Goal: Task Accomplishment & Management: Manage account settings

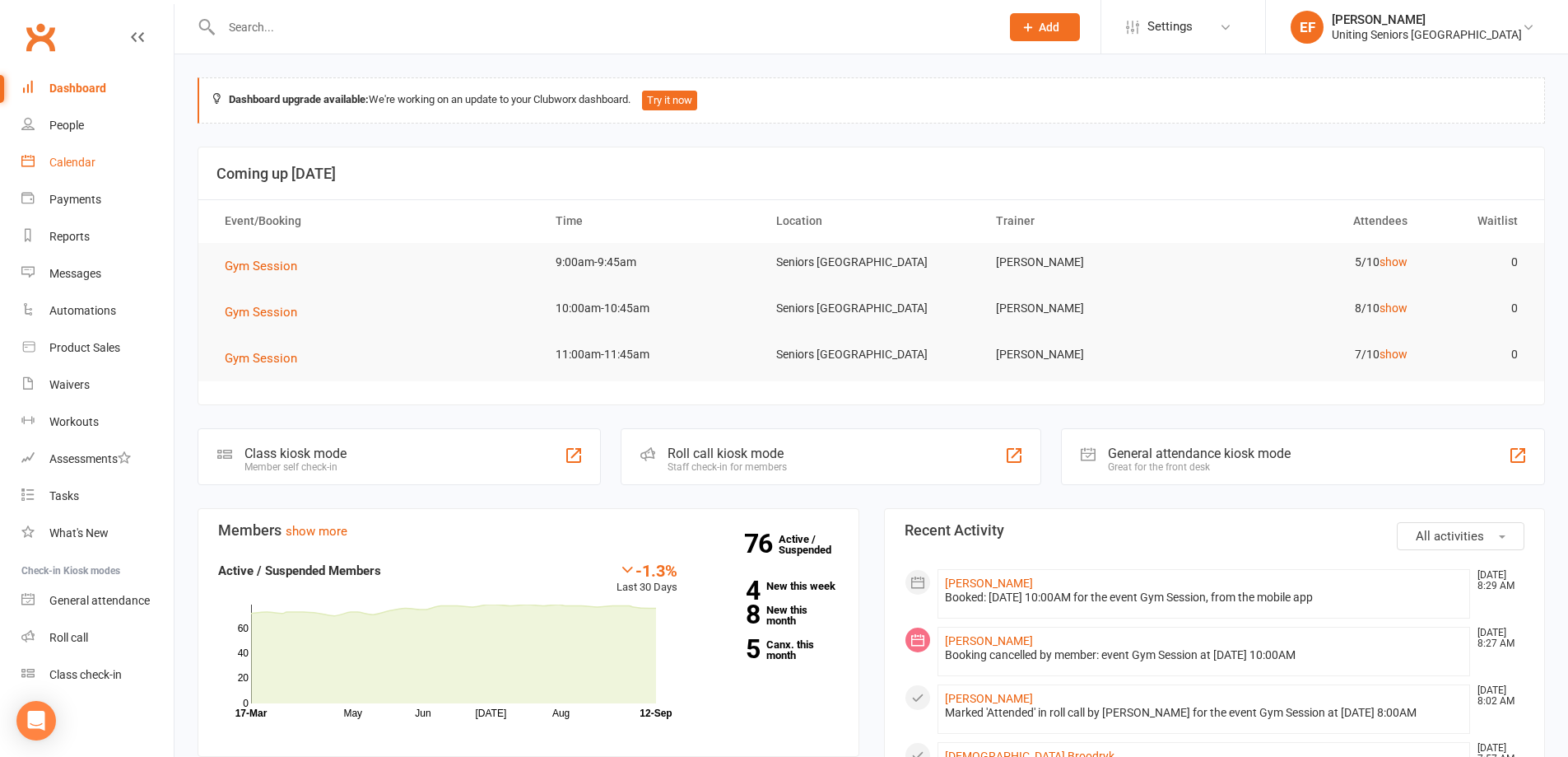
drag, startPoint x: 82, startPoint y: 176, endPoint x: 86, endPoint y: 183, distance: 8.1
click at [83, 177] on link "Calendar" at bounding box center [97, 163] width 152 height 37
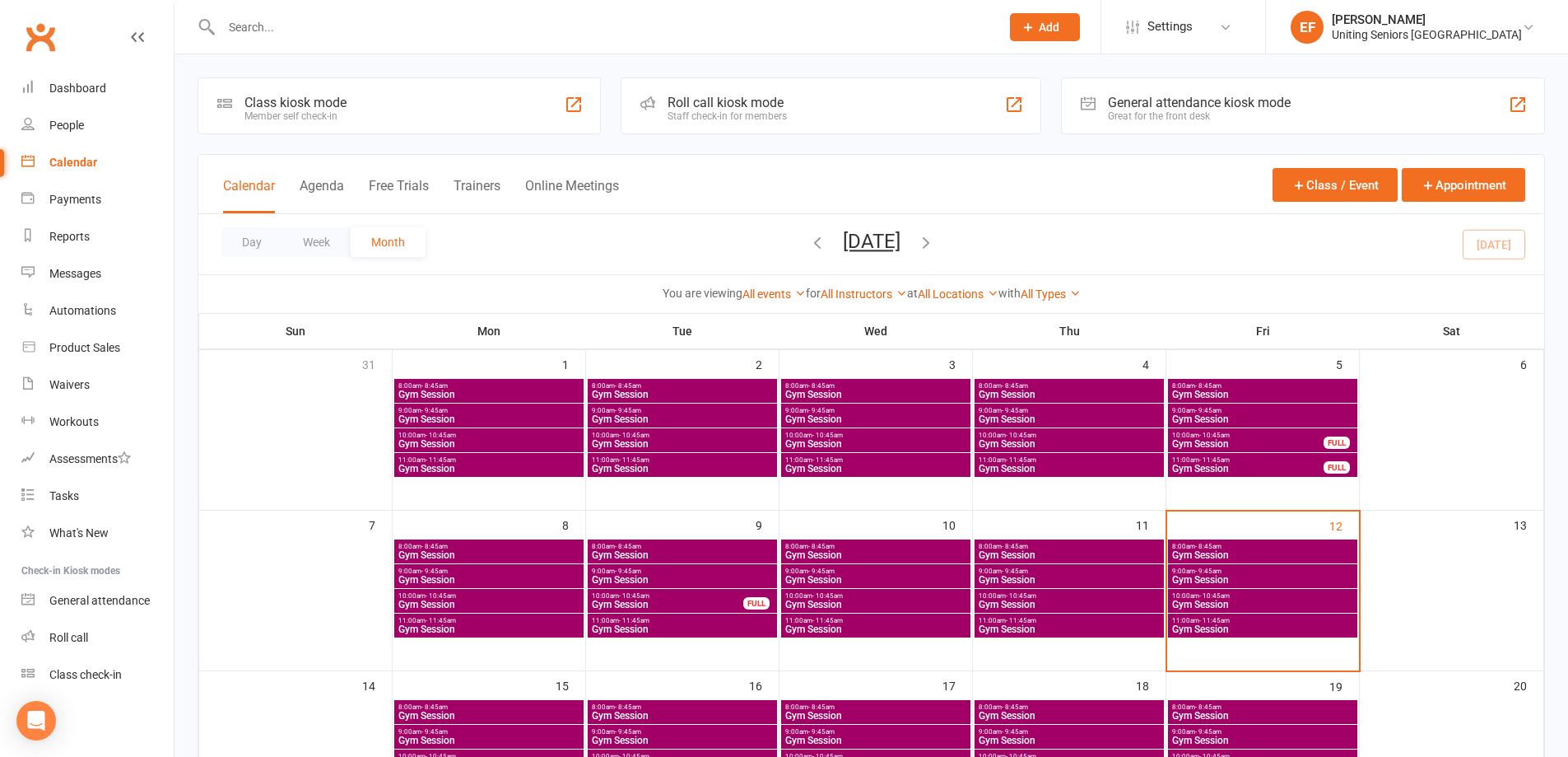
scroll to position [83, 0]
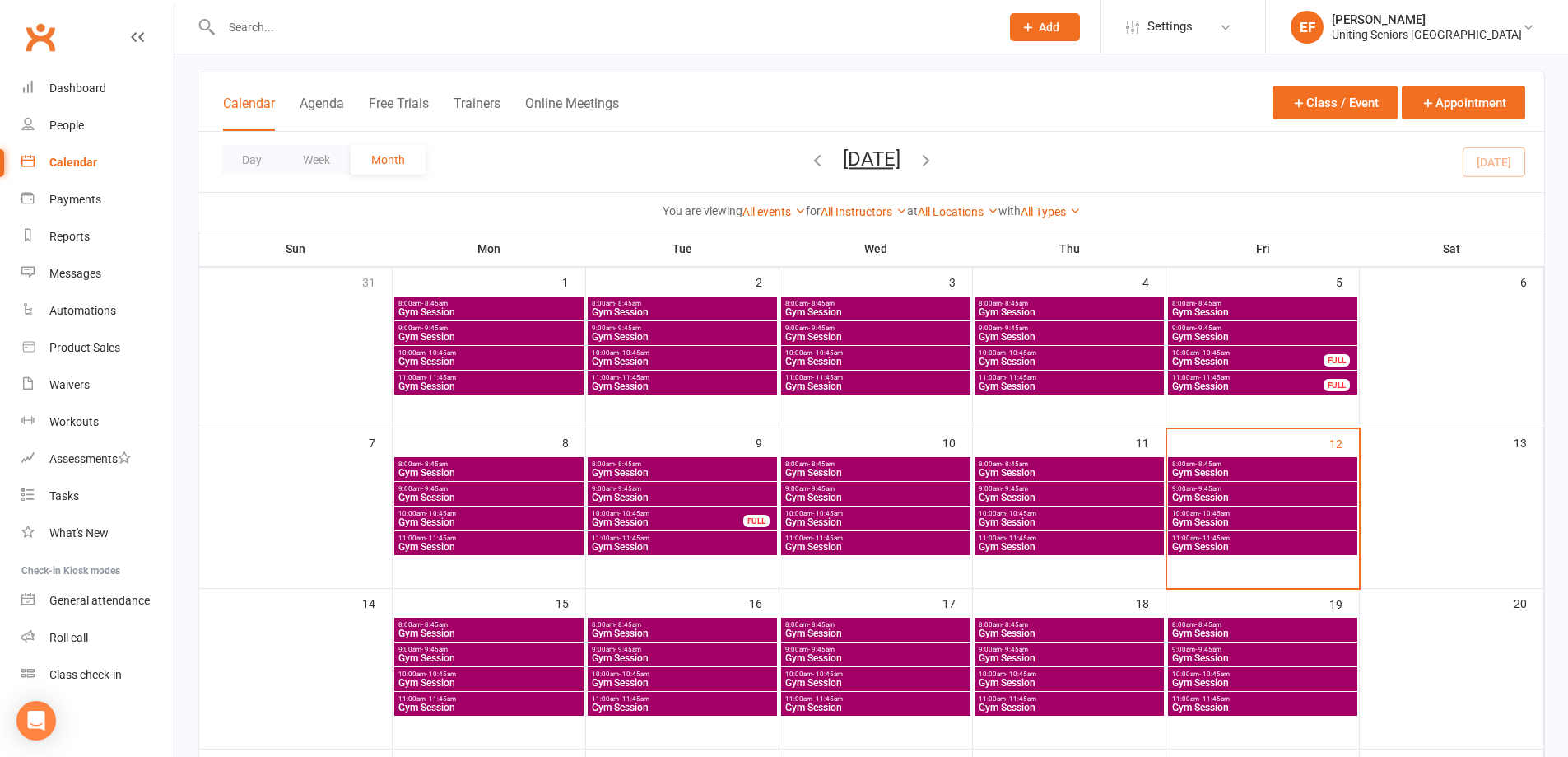
click at [1291, 494] on span "Gym Session" at bounding box center [1263, 497] width 183 height 10
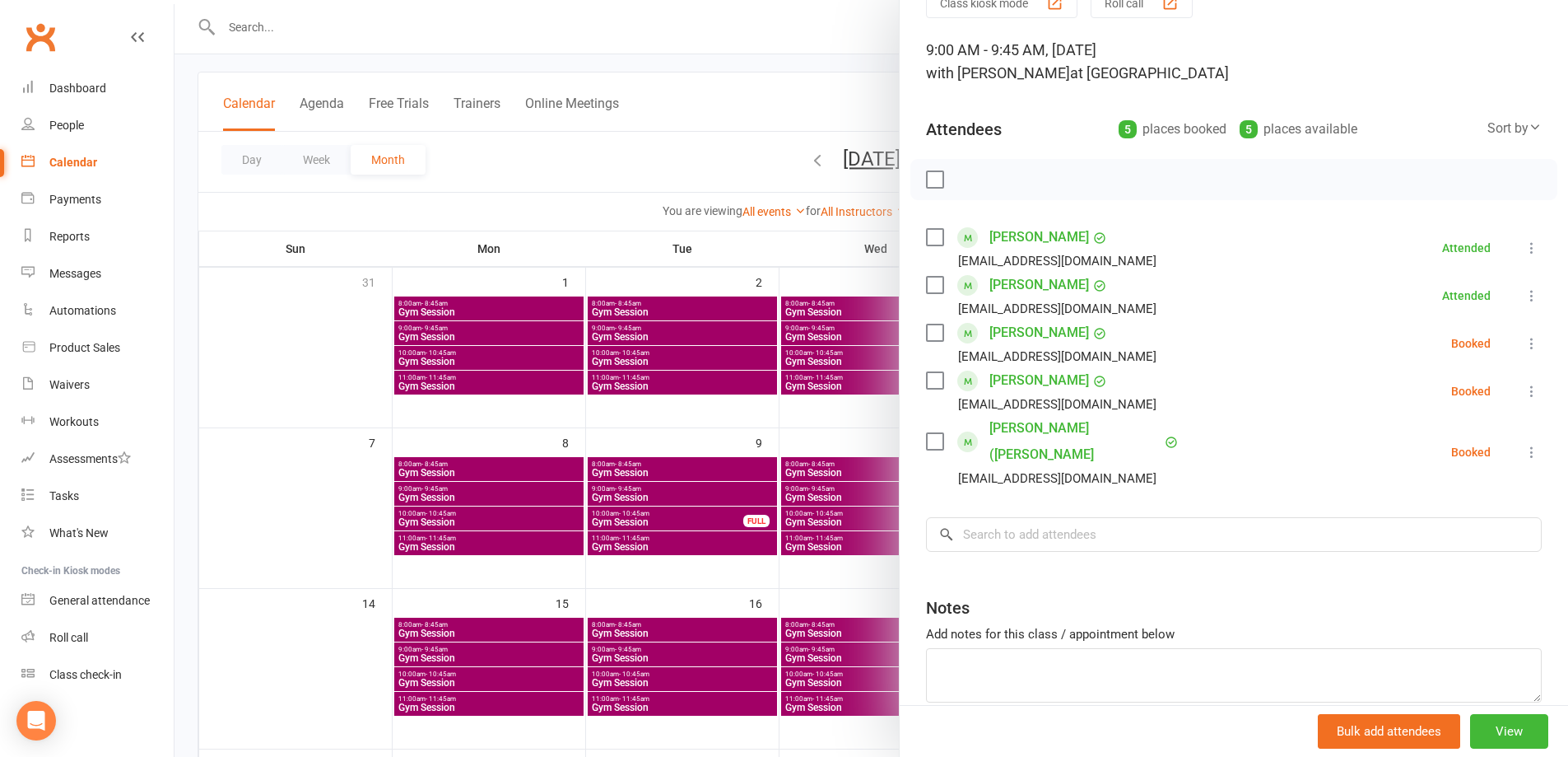
drag, startPoint x: 1508, startPoint y: 345, endPoint x: 1498, endPoint y: 369, distance: 26.0
click at [1524, 346] on icon at bounding box center [1531, 343] width 17 height 17
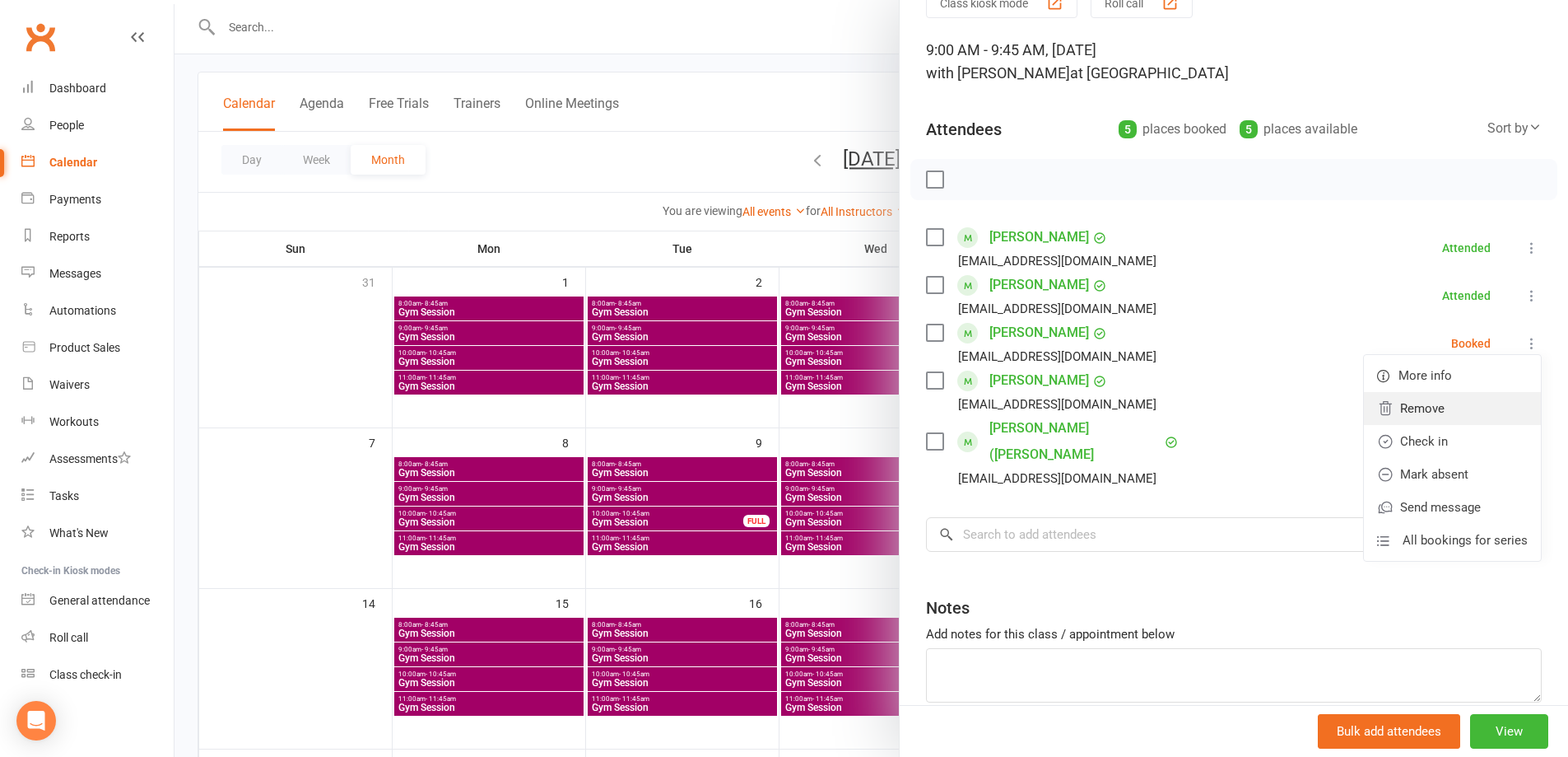
click at [1445, 416] on link "Remove" at bounding box center [1453, 409] width 177 height 33
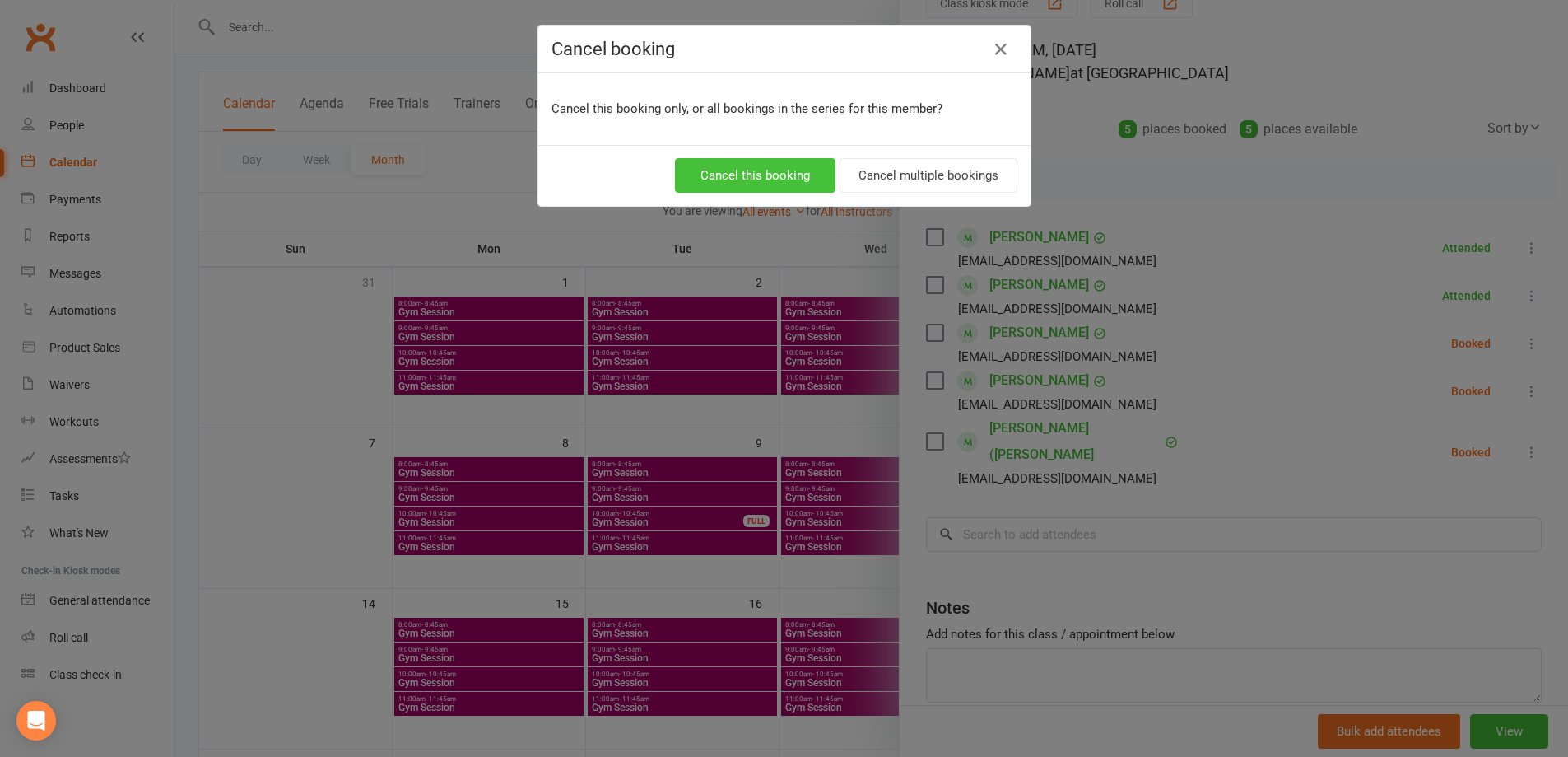
click at [777, 175] on button "Cancel this booking" at bounding box center [755, 176] width 161 height 35
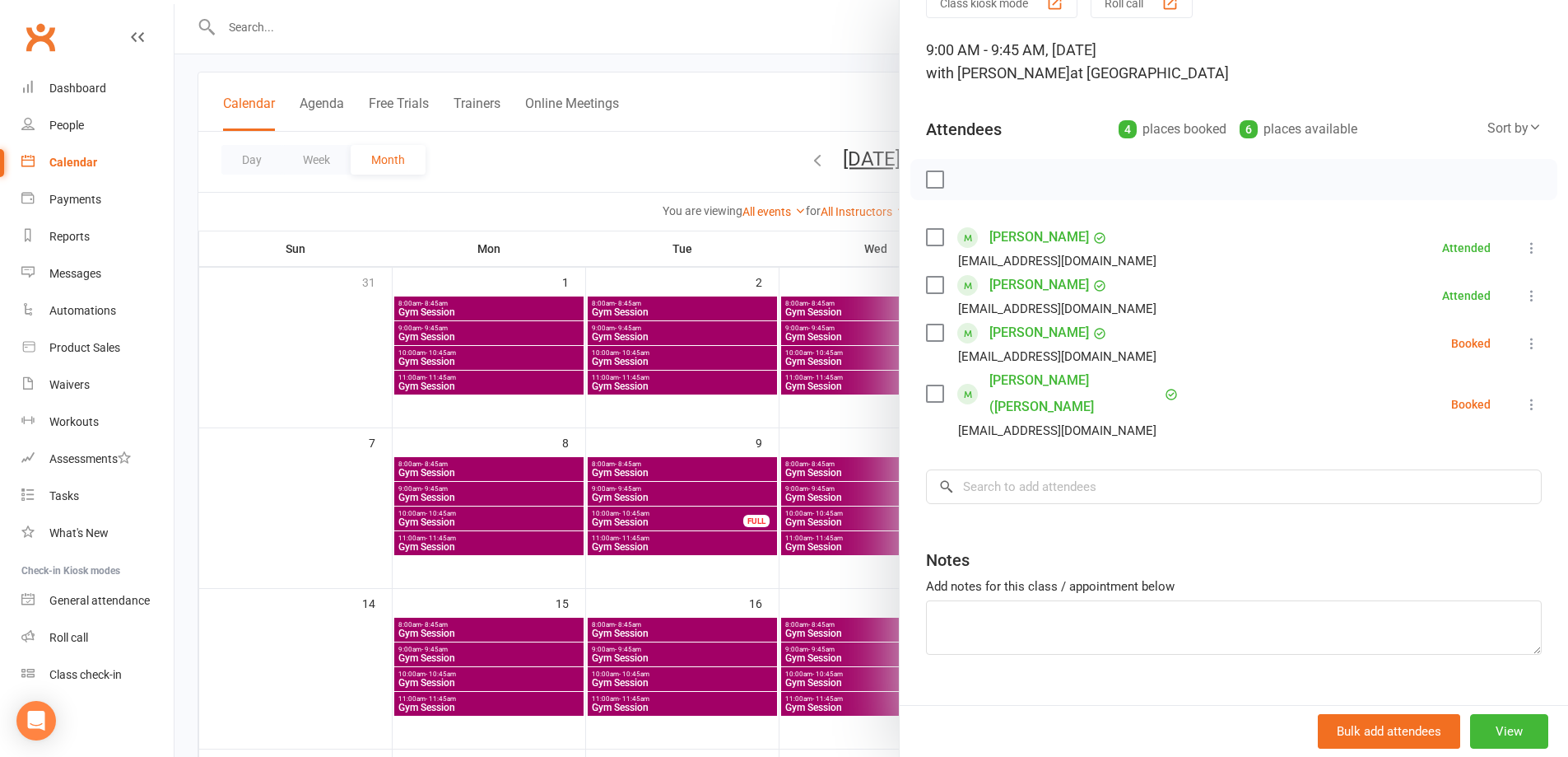
click at [328, 351] on div at bounding box center [871, 378] width 1394 height 757
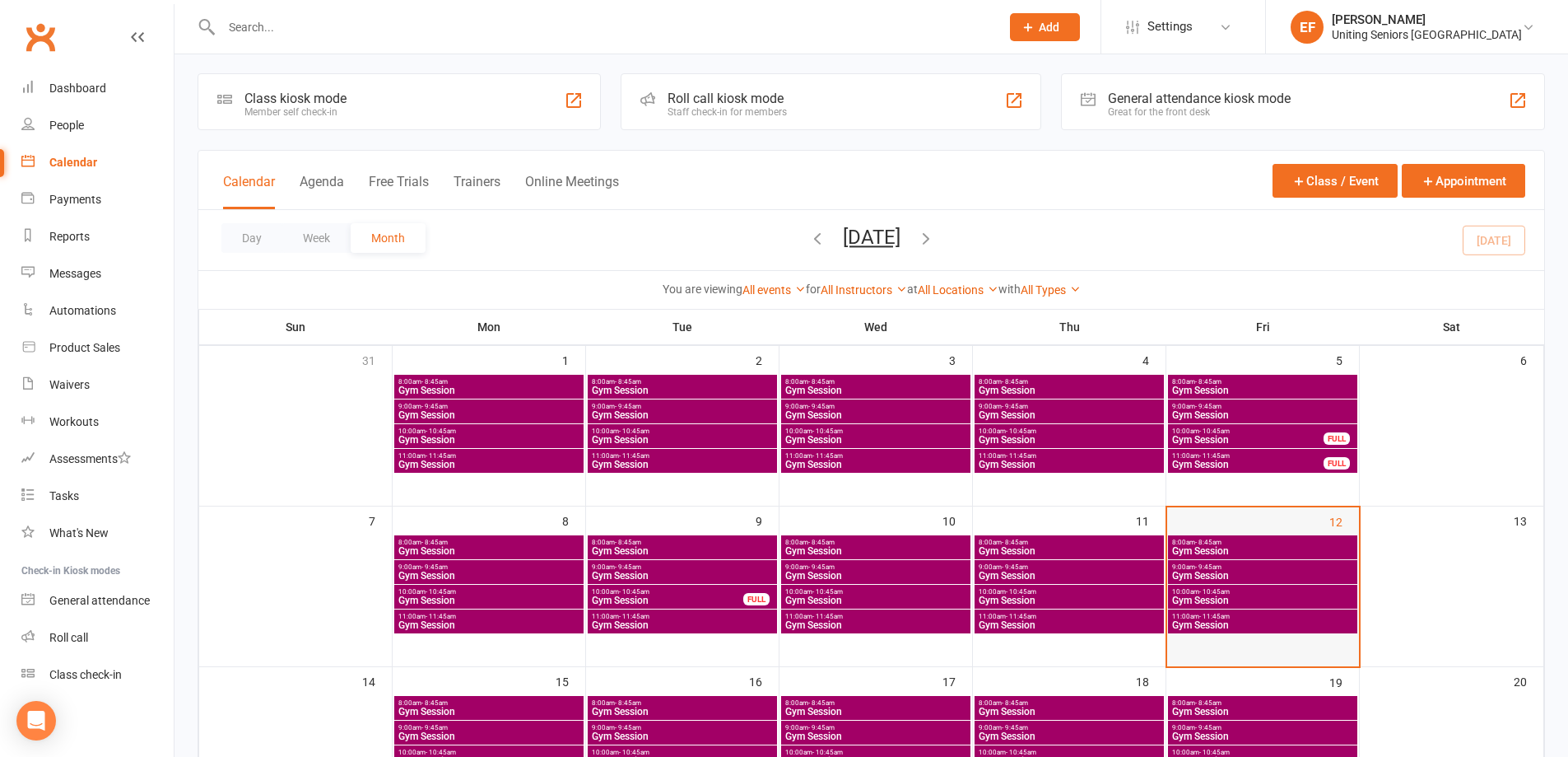
scroll to position [0, 0]
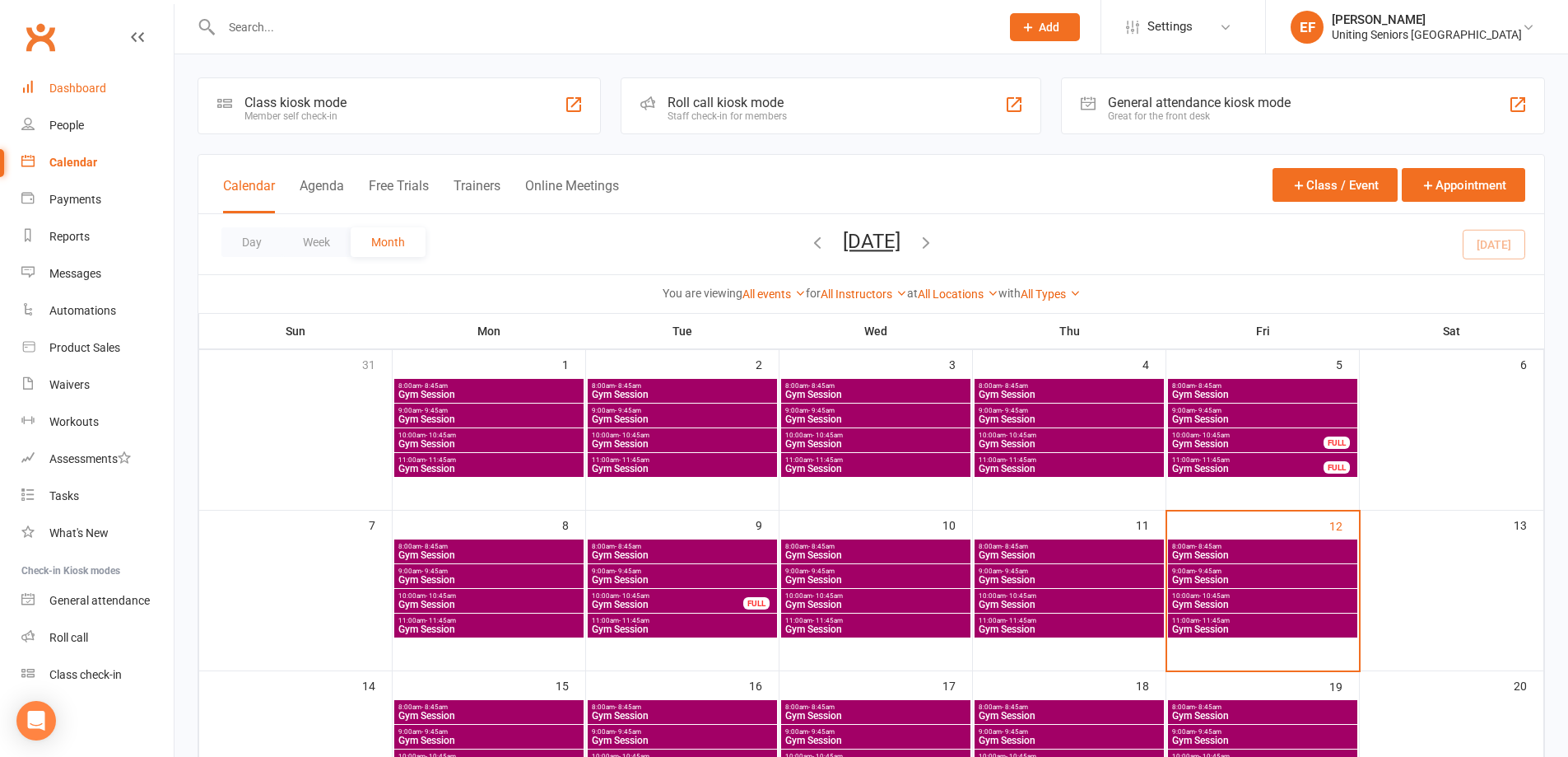
click at [110, 97] on link "Dashboard" at bounding box center [97, 88] width 152 height 37
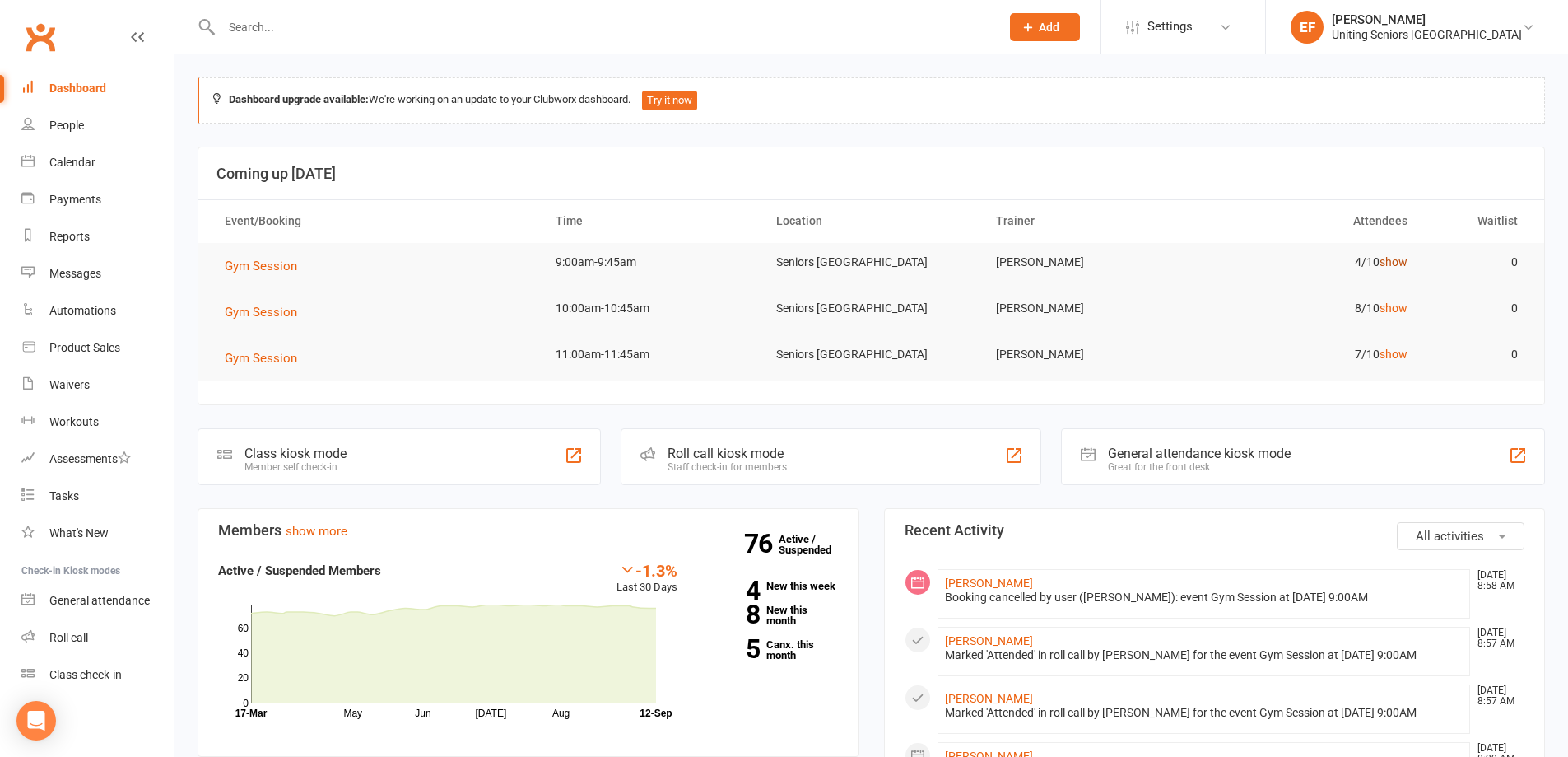
click at [1392, 258] on link "show" at bounding box center [1394, 261] width 28 height 13
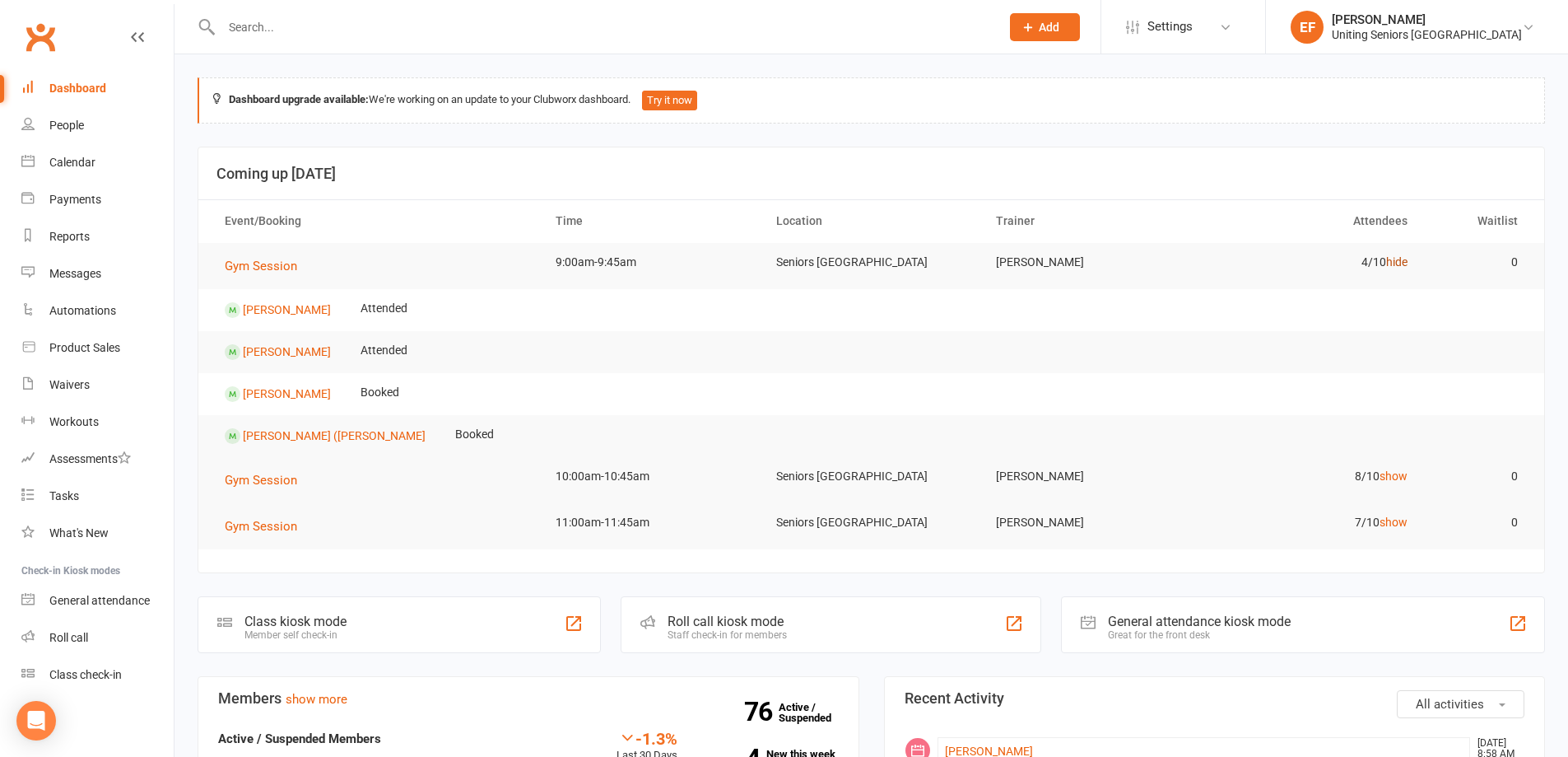
click at [1392, 258] on link "hide" at bounding box center [1397, 261] width 22 height 13
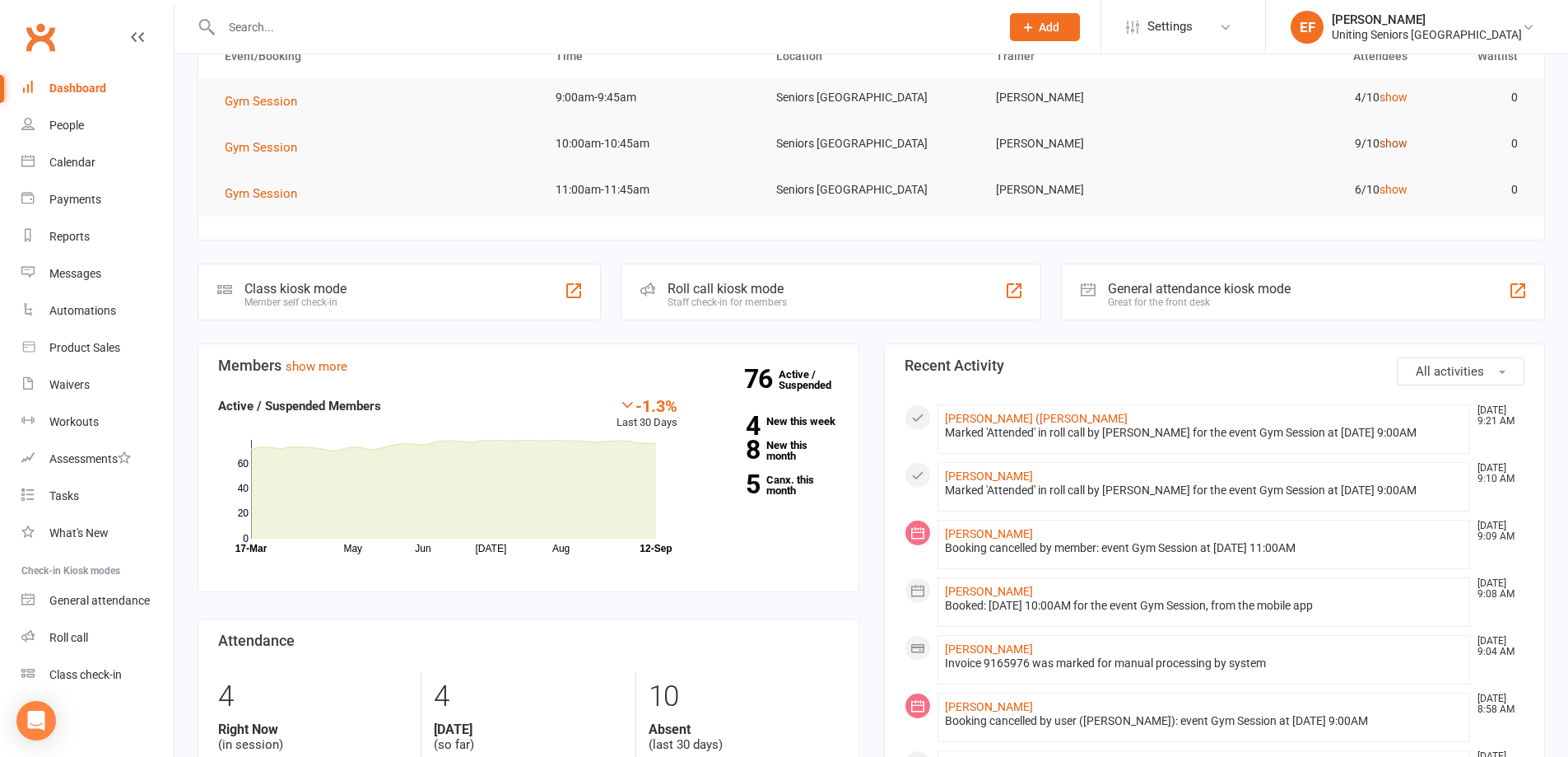
scroll to position [83, 0]
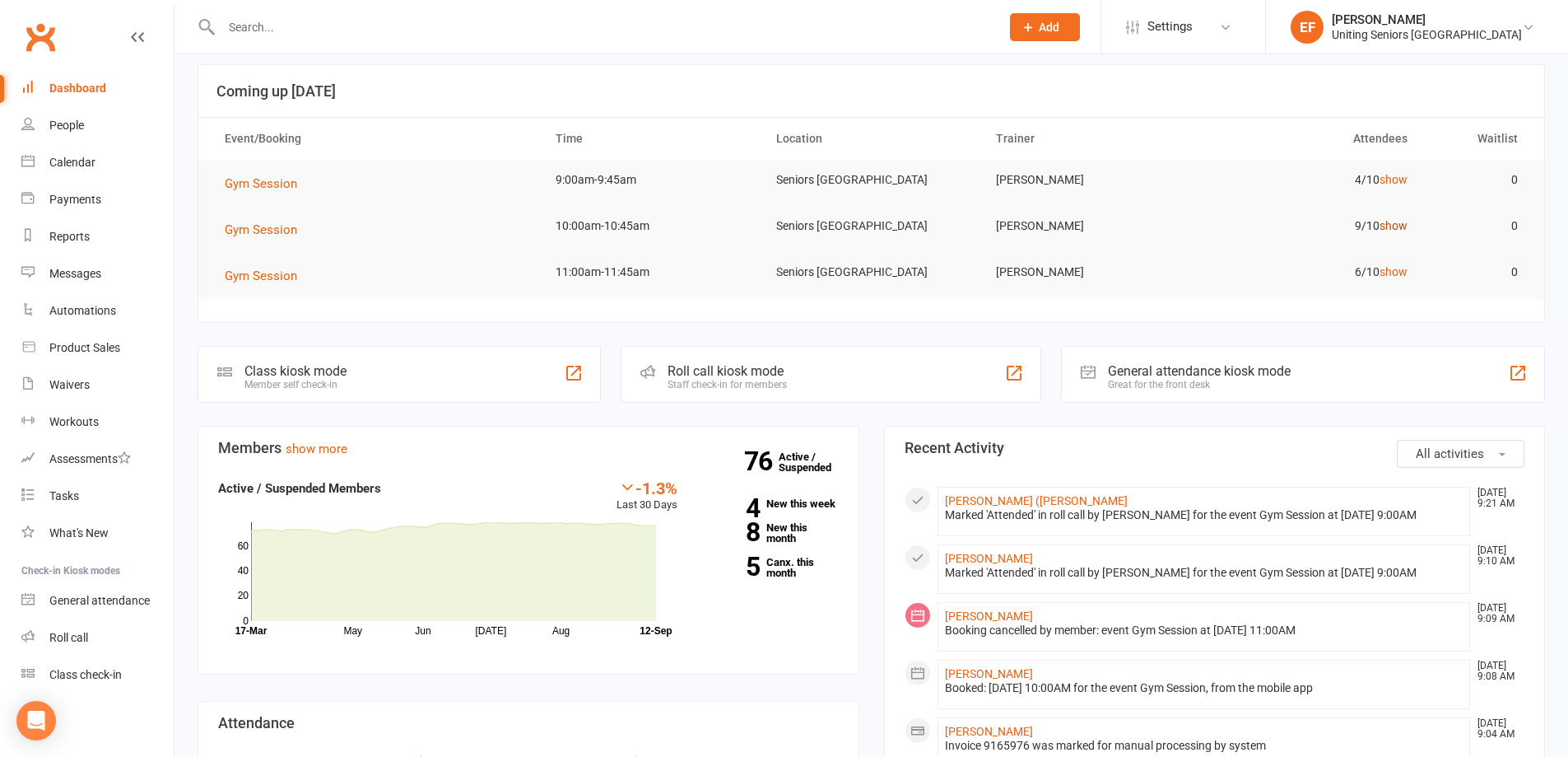
click at [1383, 228] on link "show" at bounding box center [1394, 225] width 28 height 13
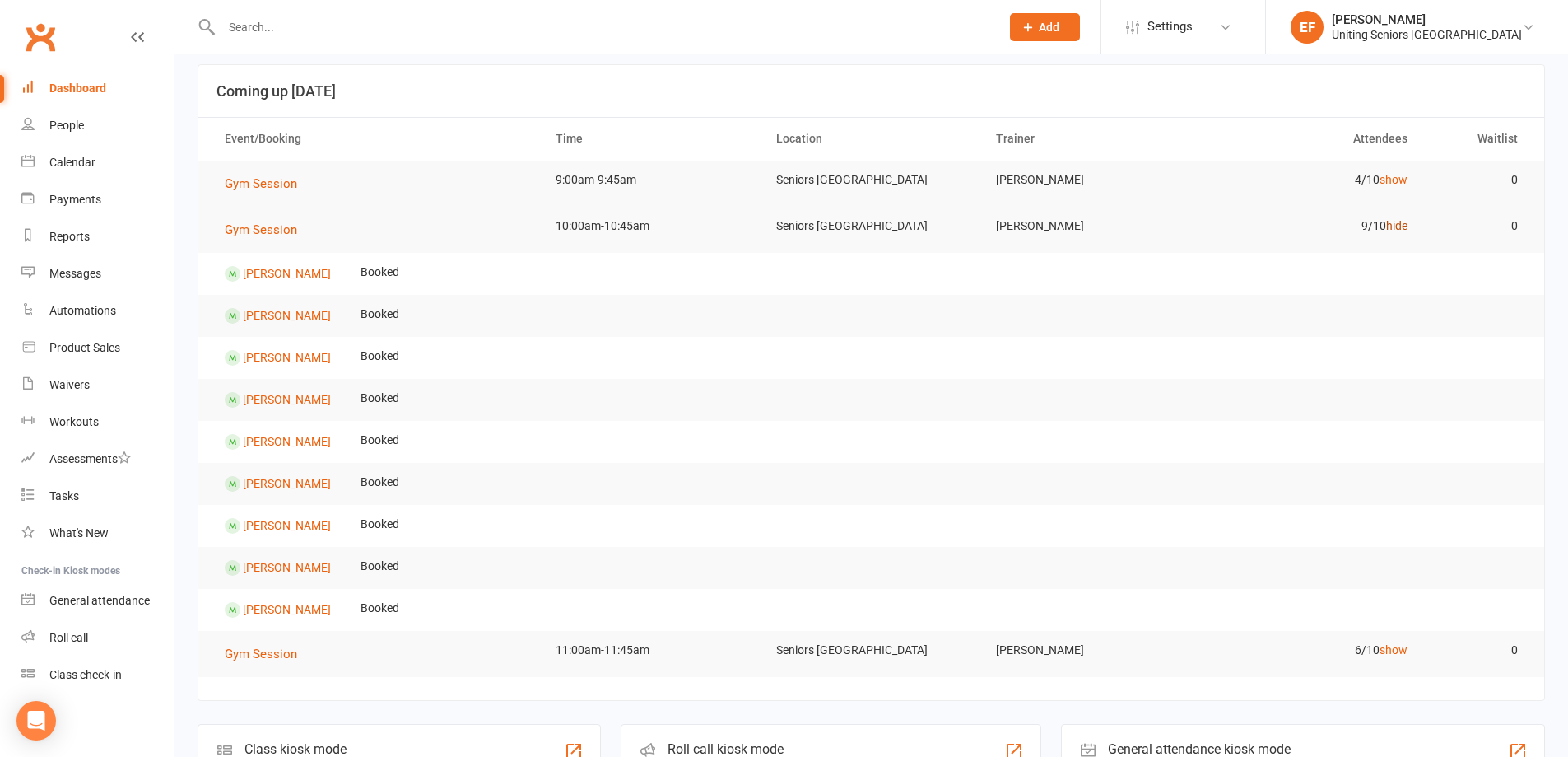
click at [1396, 224] on link "hide" at bounding box center [1397, 225] width 22 height 13
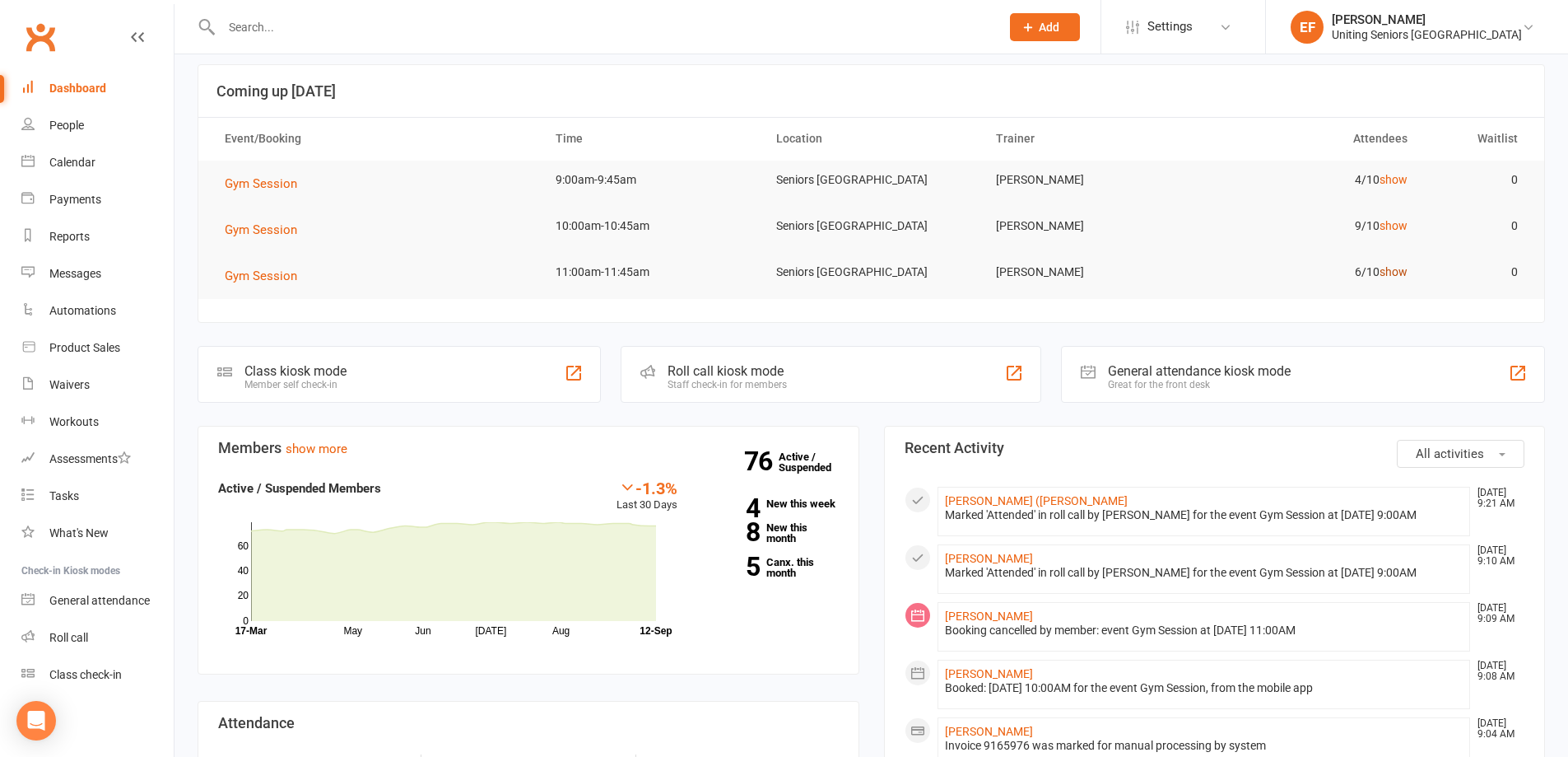
click at [1393, 270] on link "show" at bounding box center [1394, 271] width 28 height 13
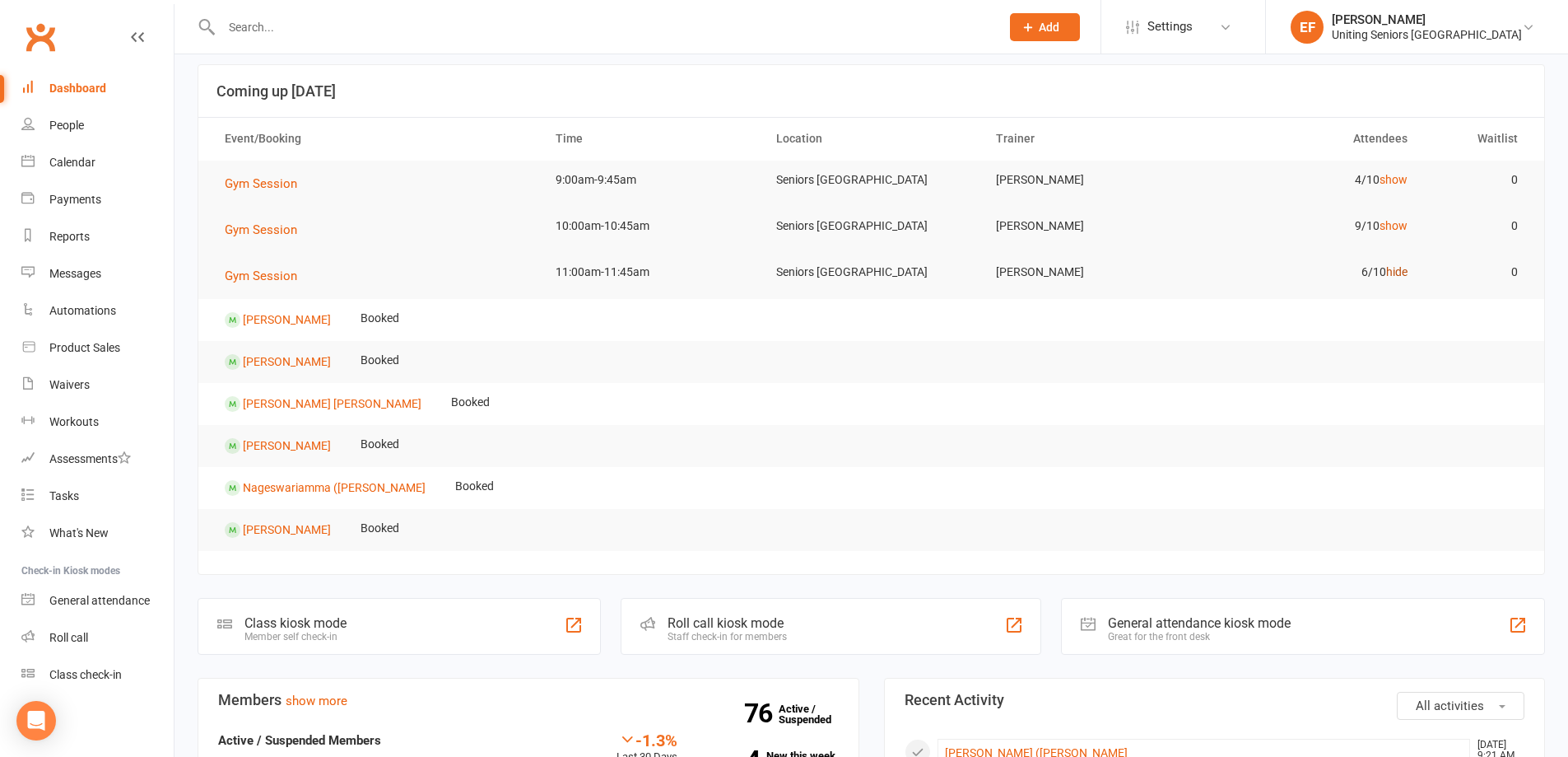
click at [1393, 278] on link "hide" at bounding box center [1397, 271] width 22 height 13
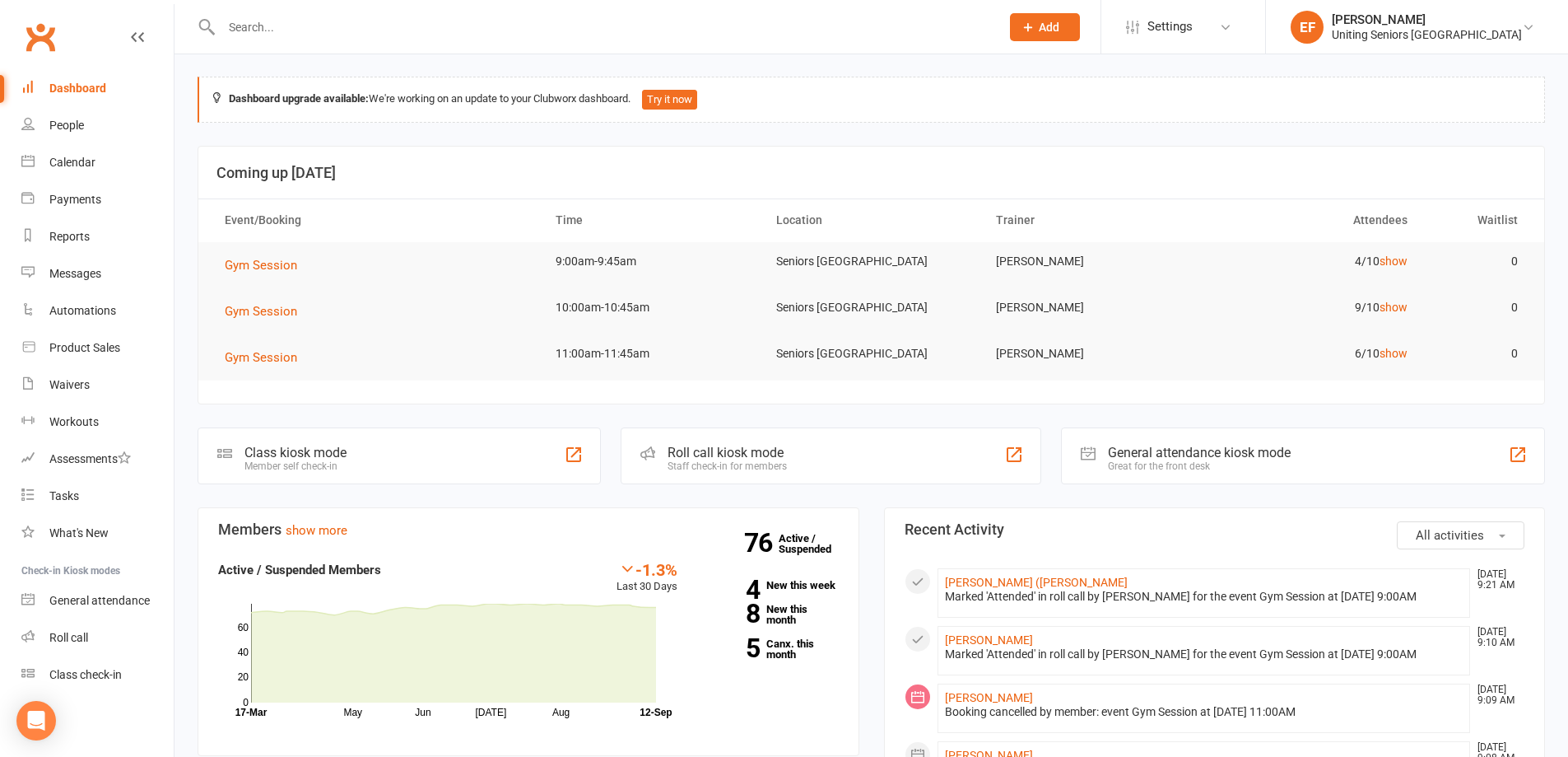
scroll to position [0, 0]
